Goal: Task Accomplishment & Management: Complete application form

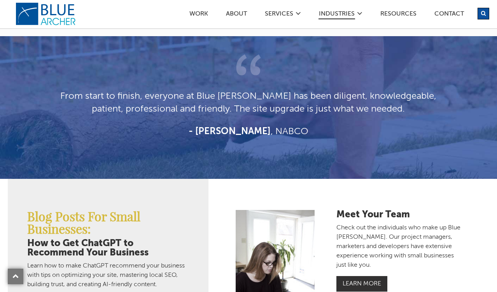
scroll to position [1002, 0]
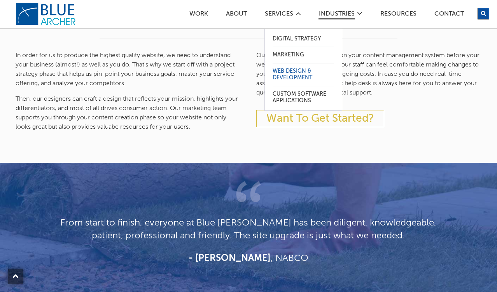
click at [293, 74] on link "Web Design & Development" at bounding box center [302, 74] width 61 height 23
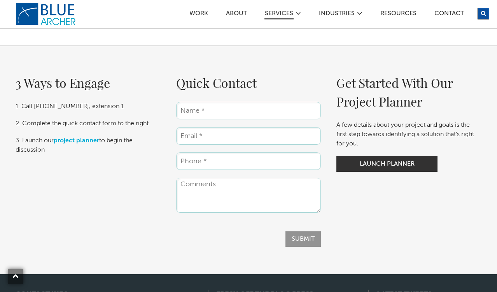
scroll to position [1081, 0]
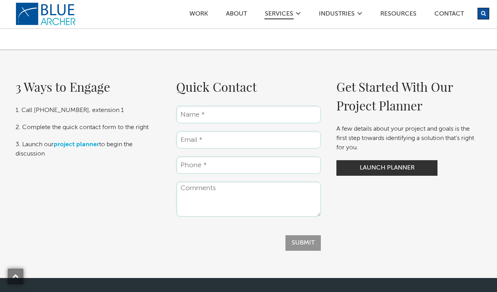
click at [262, 114] on input "Name *" at bounding box center [248, 114] width 145 height 17
type input "Yazmin Roman"
type input "yazmin@alta-legal.com"
type input "2522186590"
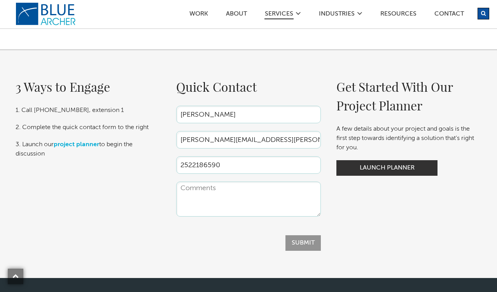
drag, startPoint x: 264, startPoint y: 141, endPoint x: 136, endPoint y: 141, distance: 127.4
click at [136, 141] on div "3 Ways to Engage 1. Call 412.353.1050, extension 1 2. Complete the quick contac…" at bounding box center [248, 163] width 497 height 173
type input "y"
type input "setlasolutions2@gmail.com"
click at [227, 201] on textarea "Comments" at bounding box center [248, 198] width 145 height 35
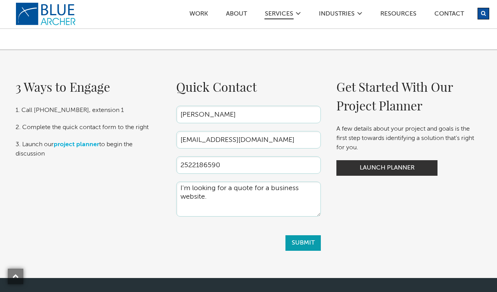
type textarea "I'm looking for a quote for a business website."
click at [320, 244] on input "Submit" at bounding box center [302, 243] width 35 height 16
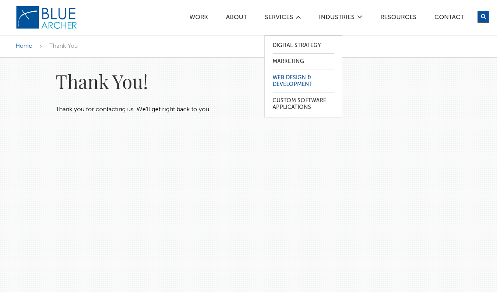
click at [286, 77] on link "Web Design & Development" at bounding box center [302, 81] width 61 height 23
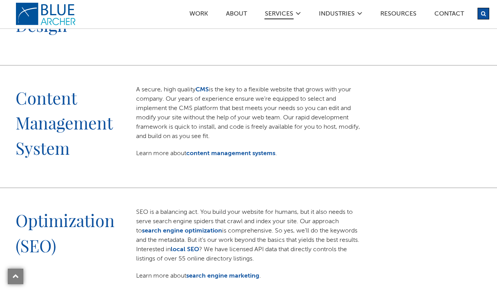
scroll to position [254, 0]
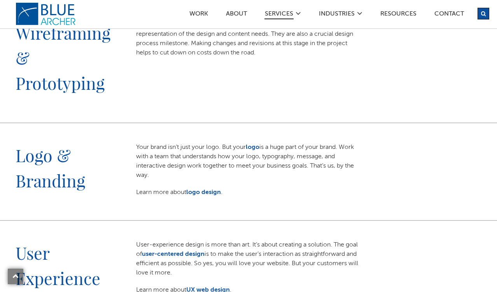
click at [49, 9] on div "Work ABOUT SERVICES Digital Strategy Marketing Web Design & Development Custom …" at bounding box center [268, 11] width 441 height 23
click at [35, 14] on link "logo" at bounding box center [47, 15] width 62 height 23
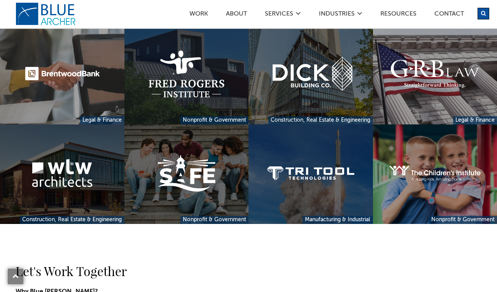
scroll to position [715, 0]
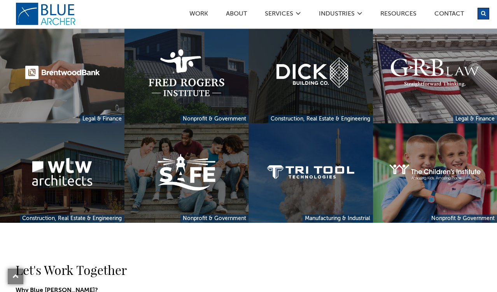
click at [329, 65] on link at bounding box center [310, 73] width 124 height 99
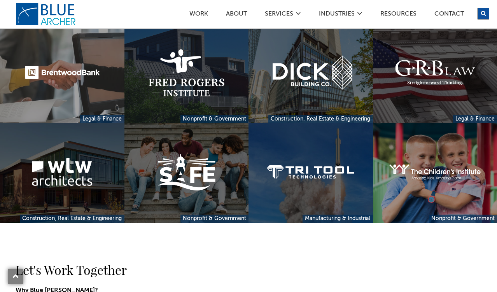
click at [437, 90] on link at bounding box center [435, 73] width 124 height 99
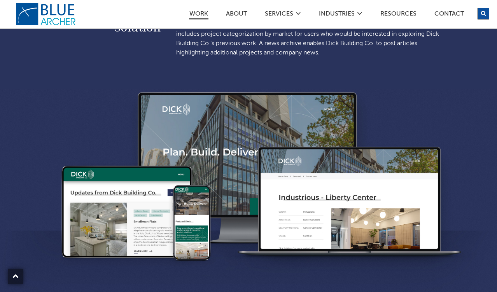
scroll to position [430, 0]
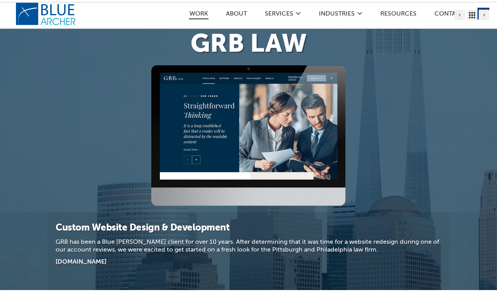
scroll to position [35, 0]
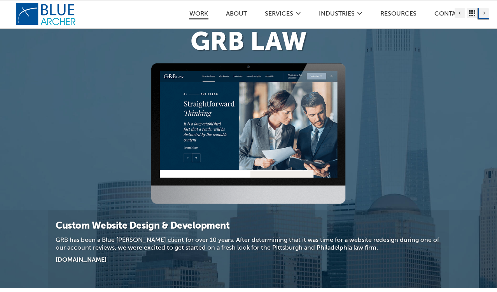
click at [173, 108] on img at bounding box center [248, 133] width 194 height 141
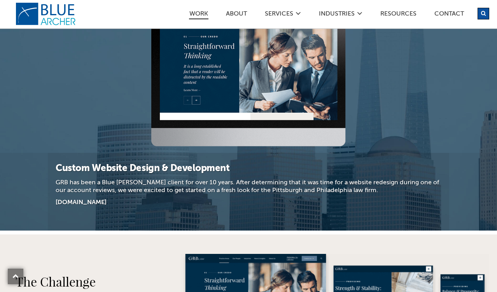
scroll to position [114, 0]
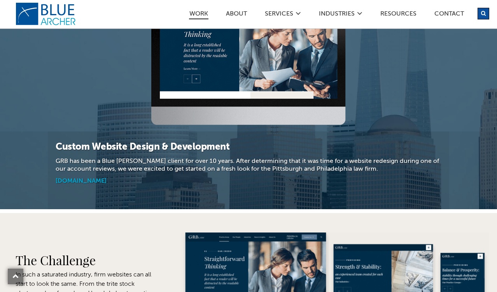
click at [90, 181] on link "[DOMAIN_NAME]" at bounding box center [81, 181] width 51 height 6
